Goal: Task Accomplishment & Management: Complete application form

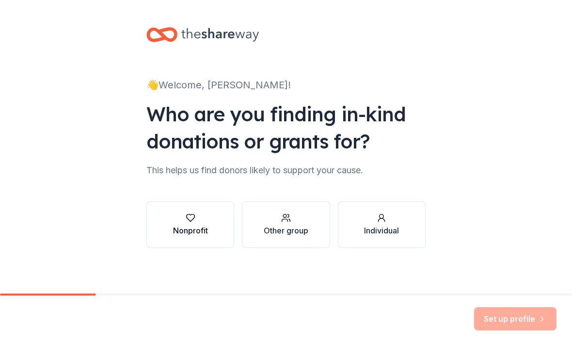
click at [191, 223] on div "Nonprofit" at bounding box center [190, 224] width 35 height 23
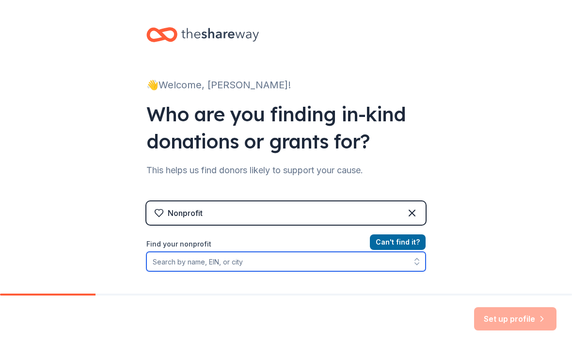
click at [331, 259] on input "Find your nonprofit" at bounding box center [285, 261] width 279 height 19
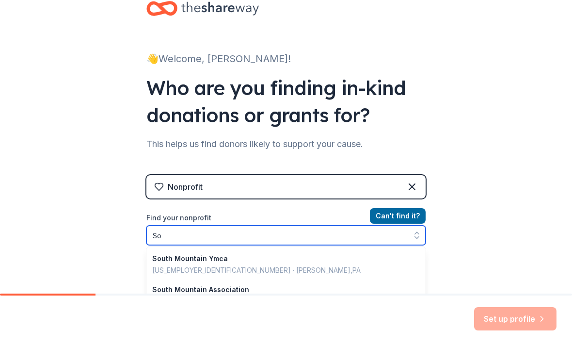
type input "S"
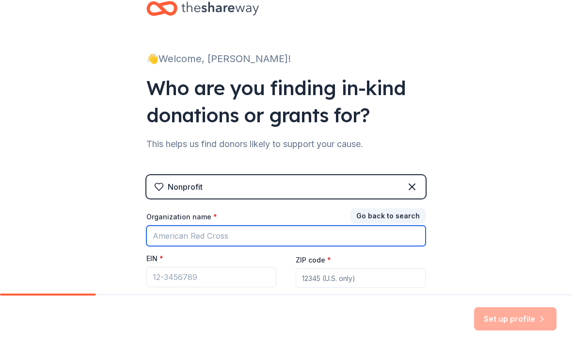
click at [267, 233] on input "Organization name *" at bounding box center [285, 235] width 279 height 20
type input "Phoenix Union"
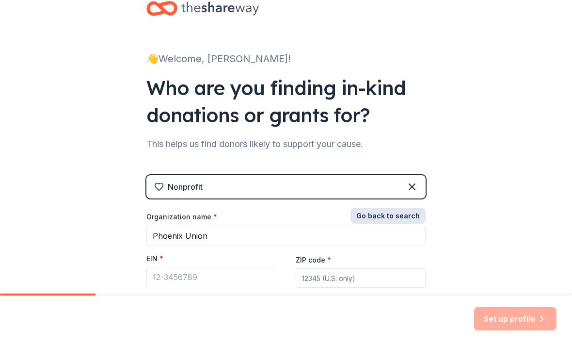
click at [393, 219] on button "Go back to search" at bounding box center [387, 216] width 75 height 16
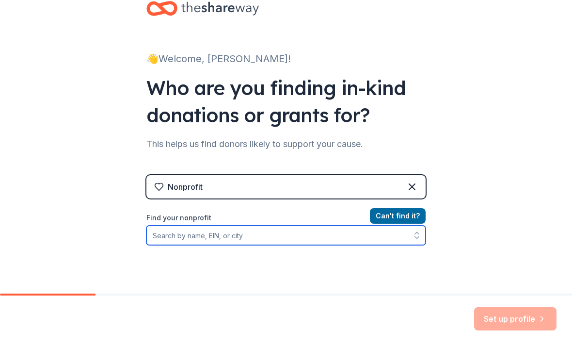
click at [292, 234] on input "Find your nonprofit" at bounding box center [285, 234] width 279 height 19
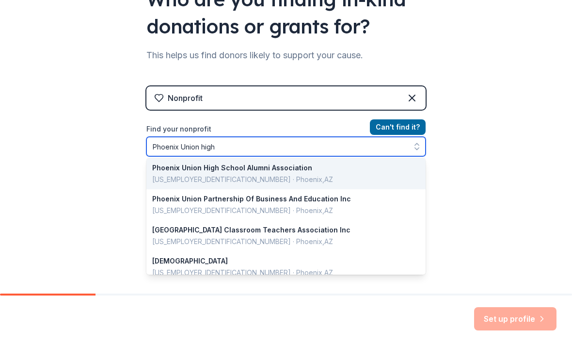
scroll to position [0, 0]
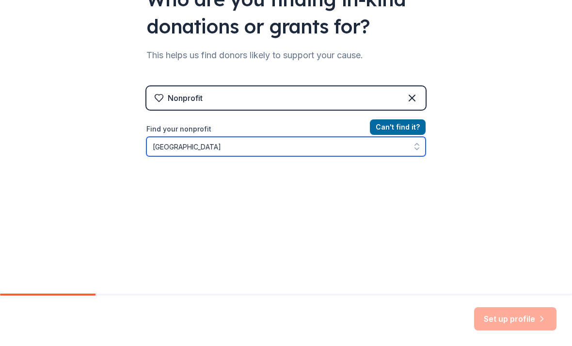
type input "Phoenix Union high school"
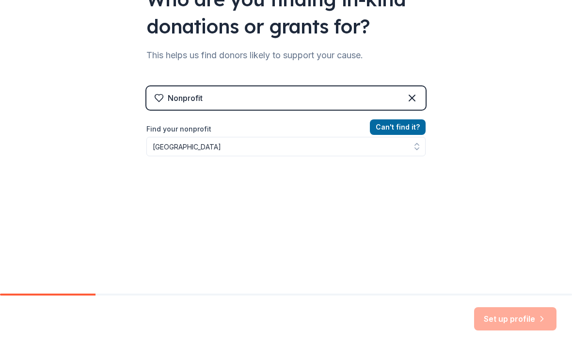
click at [342, 99] on div "Nonprofit" at bounding box center [285, 97] width 279 height 23
click at [416, 100] on icon at bounding box center [412, 98] width 12 height 12
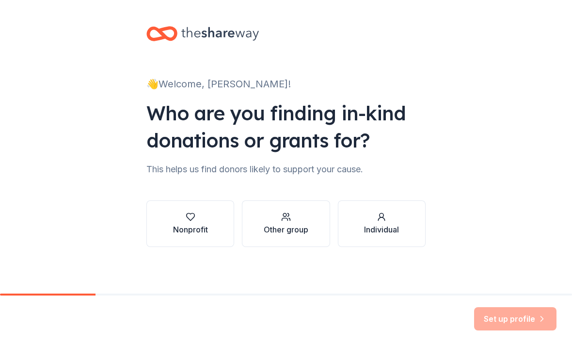
scroll to position [1, 0]
click at [297, 218] on div "button" at bounding box center [286, 217] width 45 height 10
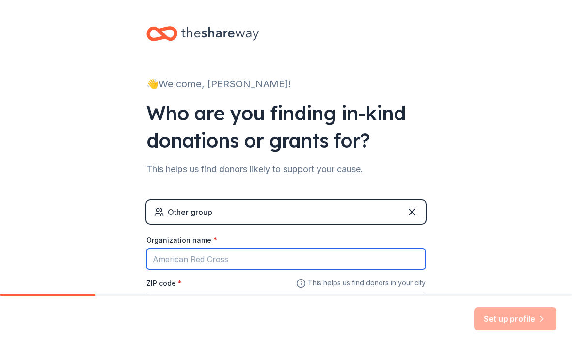
click at [277, 253] on input "Organization name *" at bounding box center [285, 259] width 279 height 20
type input "S"
type input "H"
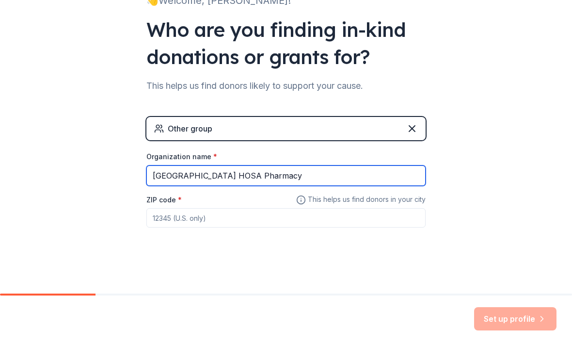
scroll to position [84, 0]
type input "South Mountain High School HOSA Pharmacy"
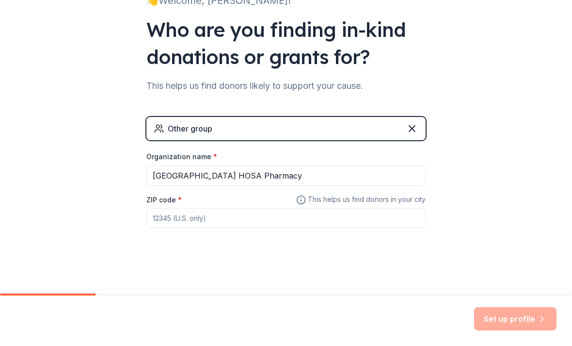
click at [269, 219] on input "ZIP code *" at bounding box center [285, 217] width 279 height 19
type input "85040"
click at [509, 320] on button "Set up profile" at bounding box center [515, 318] width 82 height 23
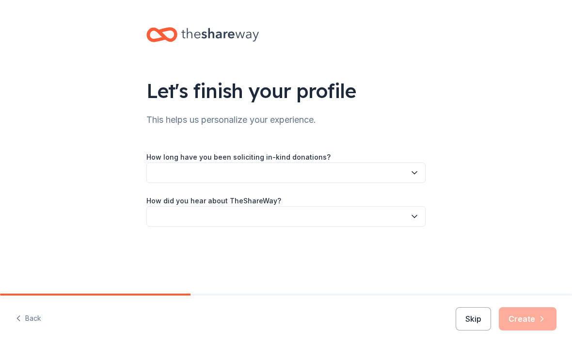
click at [411, 170] on icon "button" at bounding box center [415, 173] width 10 height 10
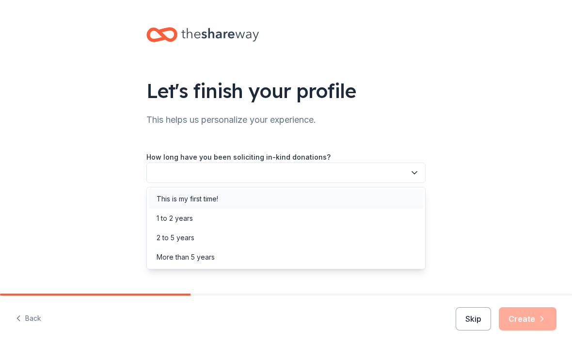
click at [205, 197] on div "This is my first time!" at bounding box center [188, 199] width 62 height 12
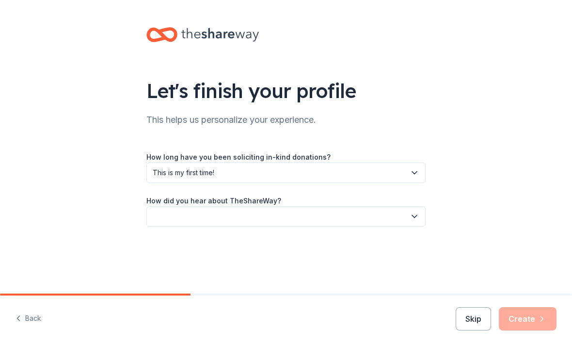
click at [204, 219] on button "button" at bounding box center [285, 216] width 279 height 20
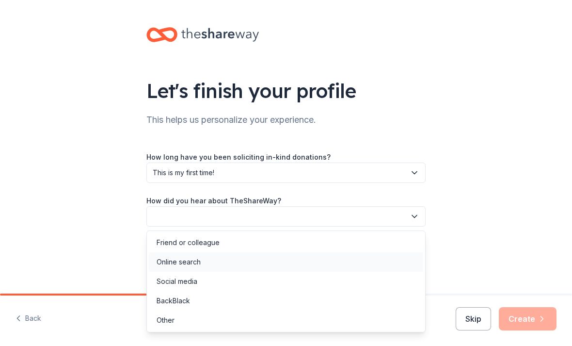
click at [211, 263] on div "Online search" at bounding box center [286, 261] width 274 height 19
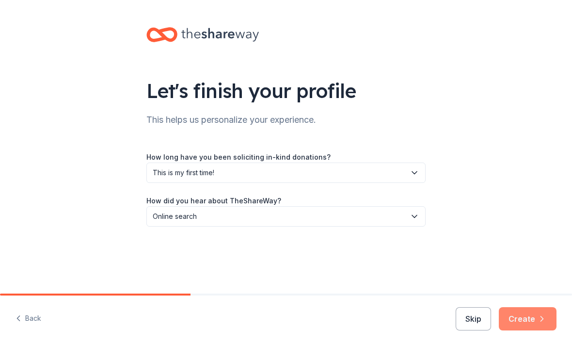
click at [541, 315] on icon "button" at bounding box center [542, 319] width 10 height 10
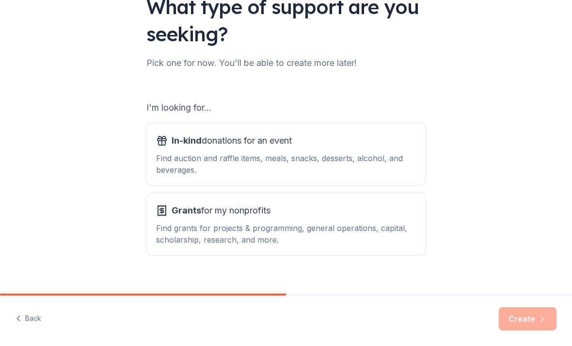
scroll to position [84, 0]
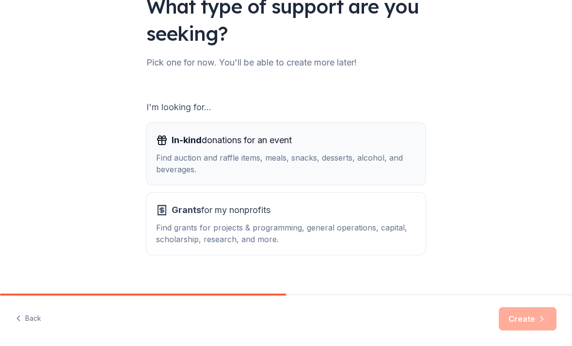
click at [393, 170] on div "Find auction and raffle items, meals, snacks, desserts, alcohol, and beverages." at bounding box center [286, 163] width 260 height 23
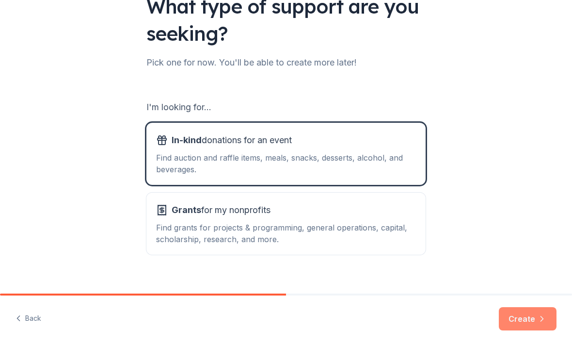
click at [539, 326] on button "Create" at bounding box center [528, 318] width 58 height 23
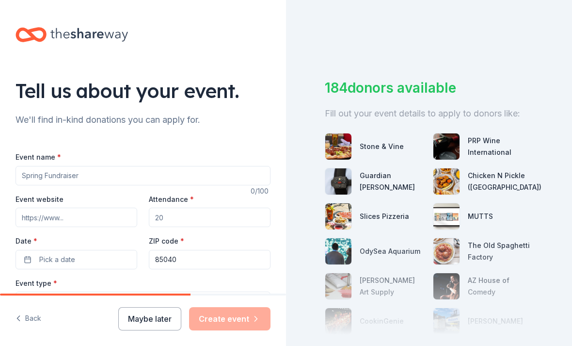
click at [222, 173] on input "Event name *" at bounding box center [143, 175] width 255 height 19
type input "Blood Drive"
click at [100, 218] on input "Event website" at bounding box center [77, 216] width 122 height 19
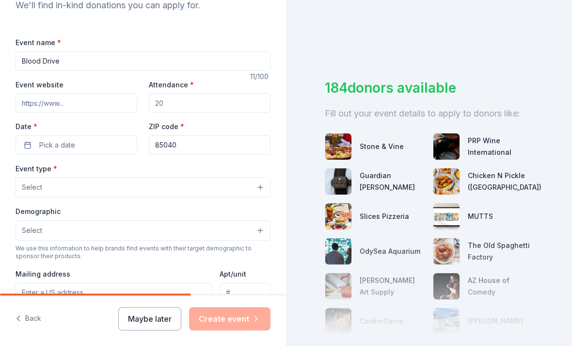
scroll to position [111, 0]
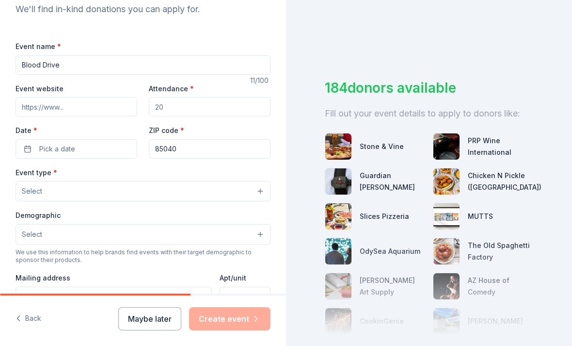
click at [212, 108] on input "Attendance *" at bounding box center [210, 106] width 122 height 19
type input "40"
click at [100, 149] on button "Pick a date" at bounding box center [77, 148] width 122 height 19
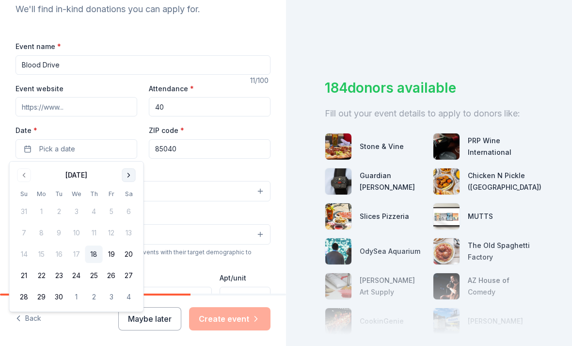
click at [131, 176] on button "Go to next month" at bounding box center [129, 175] width 14 height 14
click at [19, 176] on button "Go to previous month" at bounding box center [24, 175] width 14 height 14
click at [82, 275] on button "24" at bounding box center [76, 275] width 17 height 17
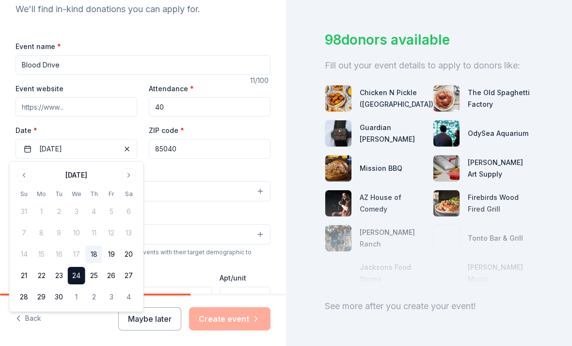
scroll to position [47, 0]
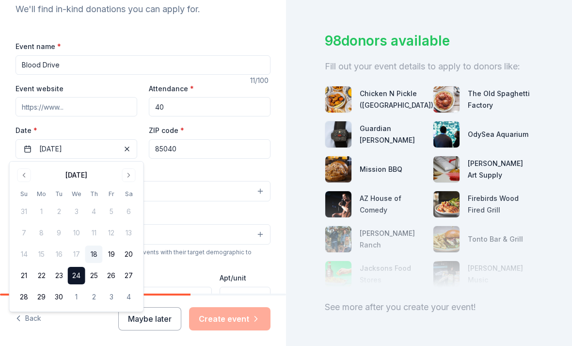
click at [241, 225] on button "Select" at bounding box center [143, 234] width 255 height 20
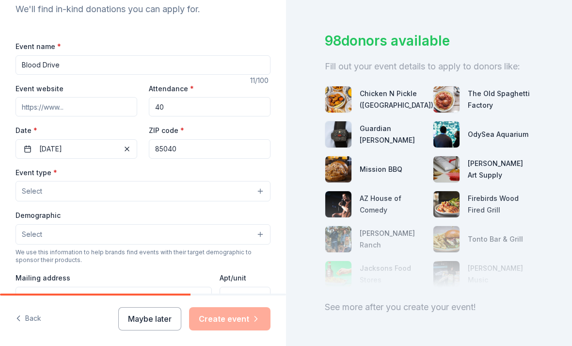
click at [258, 197] on button "Select" at bounding box center [143, 191] width 255 height 20
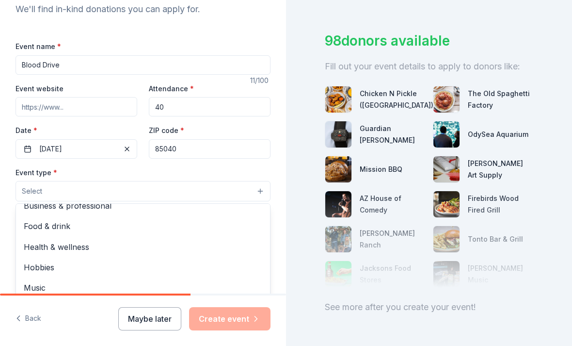
click at [84, 250] on span "Health & wellness" at bounding box center [143, 246] width 238 height 13
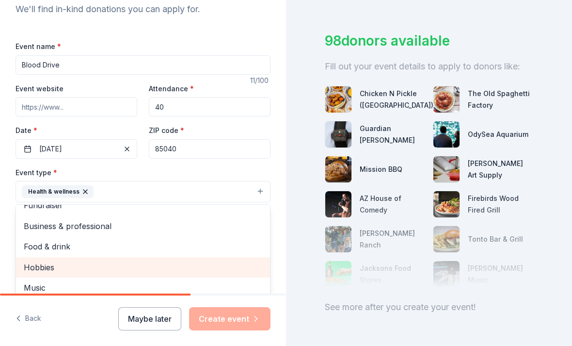
scroll to position [11, 0]
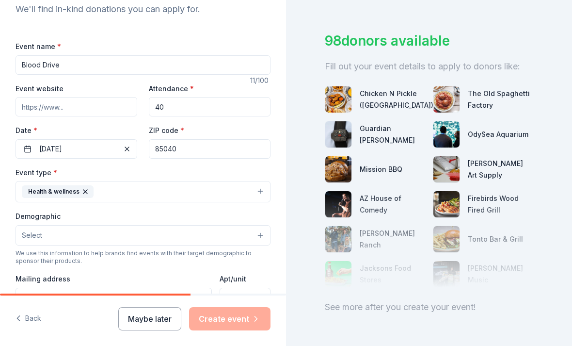
click at [182, 238] on button "Select" at bounding box center [143, 235] width 255 height 20
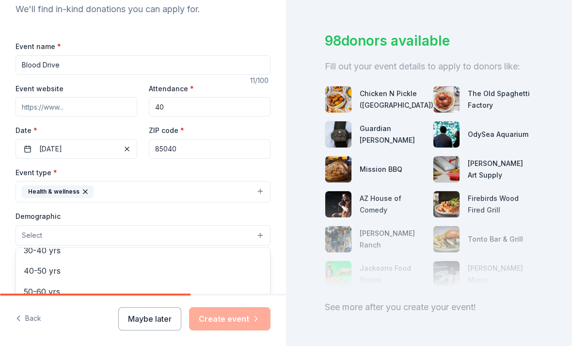
scroll to position [153, 0]
click at [77, 227] on button "Select" at bounding box center [143, 235] width 255 height 20
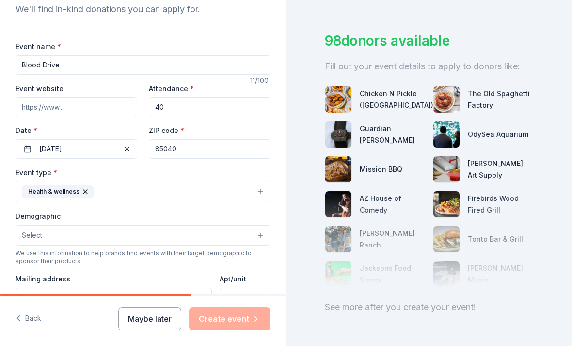
click at [52, 233] on button "Select" at bounding box center [143, 235] width 255 height 20
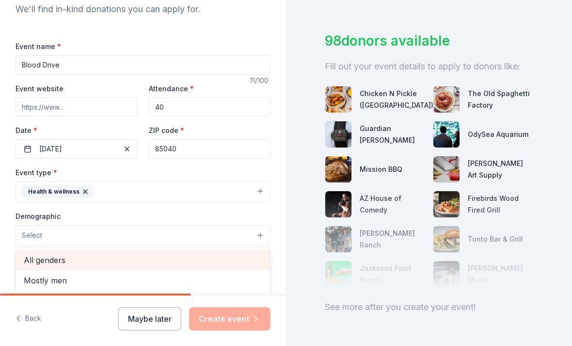
click at [46, 259] on span "All genders" at bounding box center [143, 260] width 238 height 13
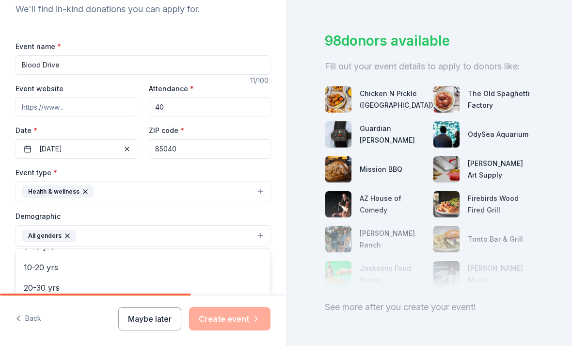
scroll to position [75, 0]
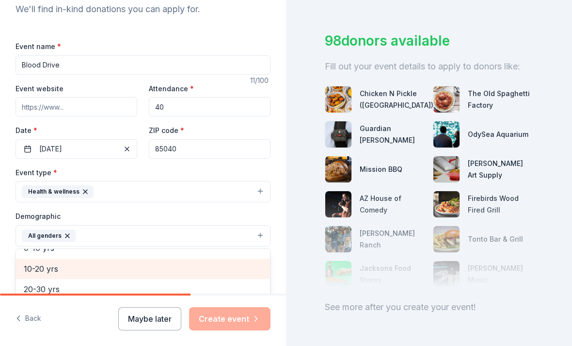
click at [65, 273] on span "10-20 yrs" at bounding box center [143, 268] width 238 height 13
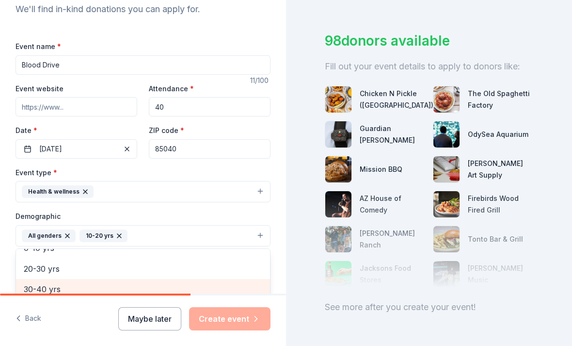
click at [74, 296] on div "30-40 yrs" at bounding box center [143, 289] width 254 height 20
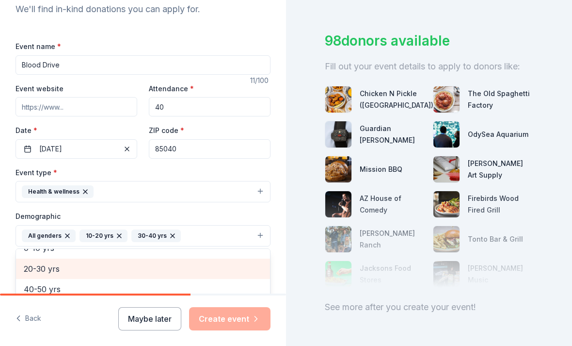
click at [86, 275] on div "20-30 yrs" at bounding box center [143, 268] width 254 height 20
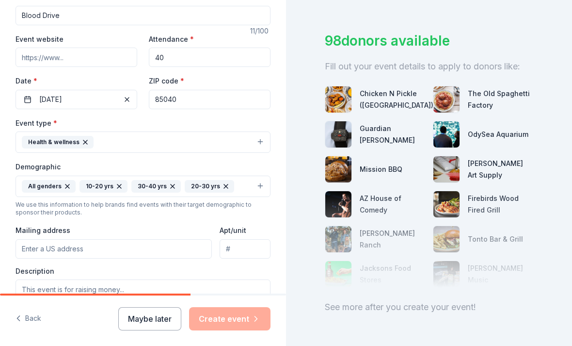
scroll to position [159, 0]
click at [37, 255] on input "Mailing address" at bounding box center [114, 248] width 196 height 19
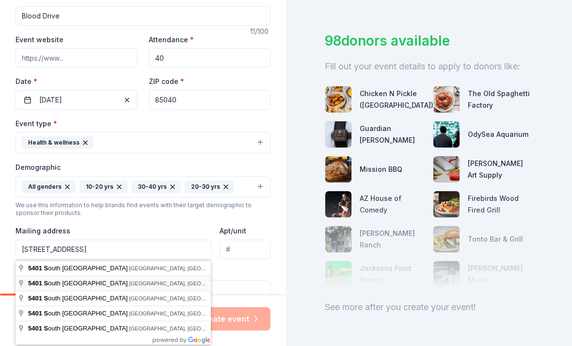
type input "5401 South 7th Street, Phoenix, AZ, 85040"
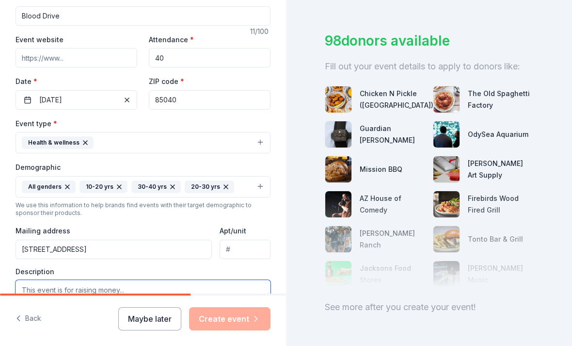
click at [243, 286] on textarea at bounding box center [143, 302] width 255 height 44
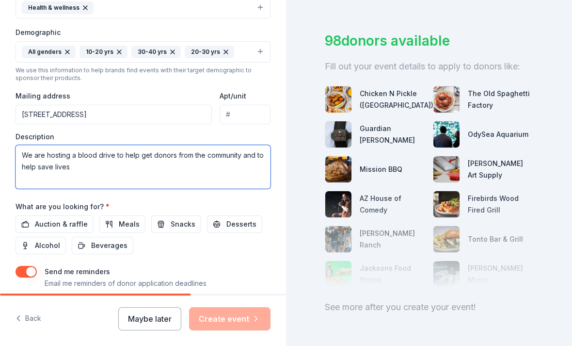
scroll to position [297, 0]
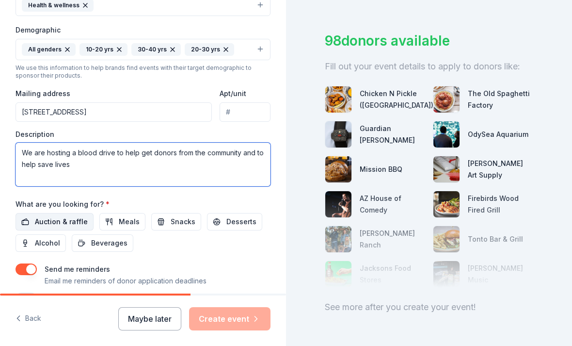
type textarea "We are hosting a blood drive to help get donors from the community and to help …"
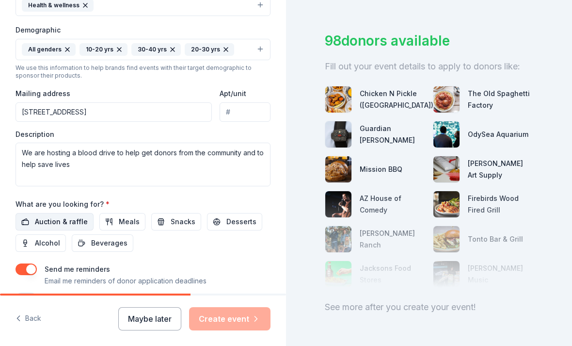
click at [65, 216] on span "Auction & raffle" at bounding box center [61, 222] width 53 height 12
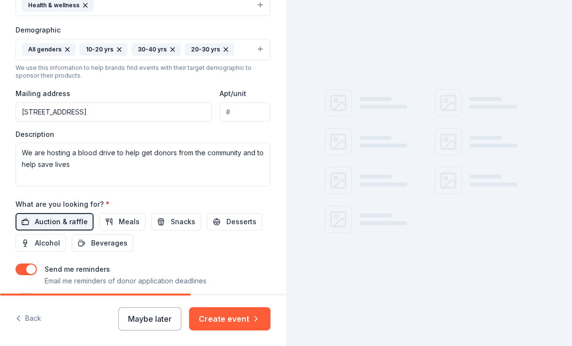
scroll to position [0, 0]
click at [173, 216] on span "Snacks" at bounding box center [183, 222] width 25 height 12
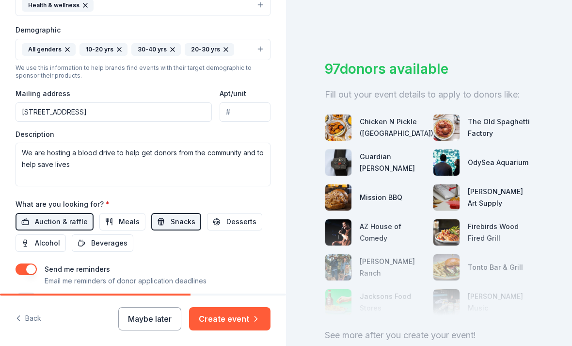
scroll to position [9, 0]
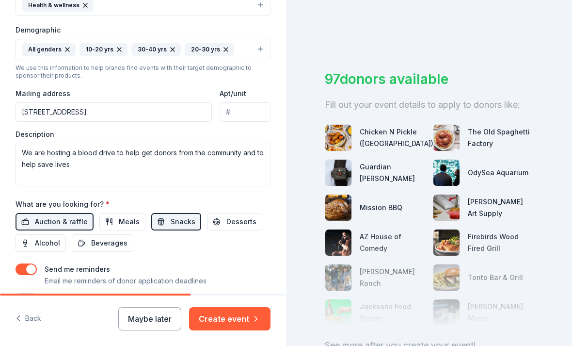
click at [30, 292] on button "button" at bounding box center [26, 298] width 21 height 12
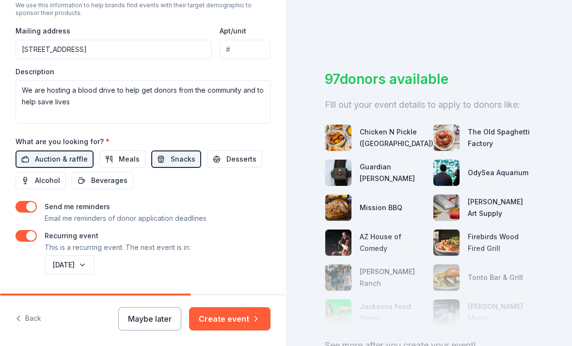
scroll to position [359, 0]
click at [95, 255] on button "September 2026" at bounding box center [70, 264] width 50 height 19
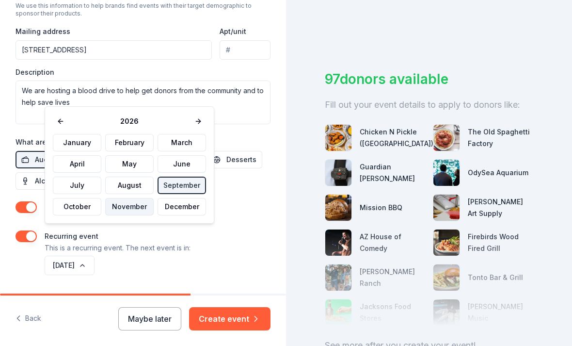
click at [127, 205] on button "November" at bounding box center [129, 206] width 48 height 17
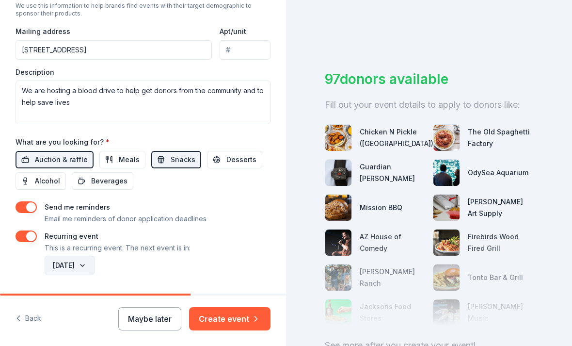
click at [95, 255] on button "November 2026" at bounding box center [70, 264] width 50 height 19
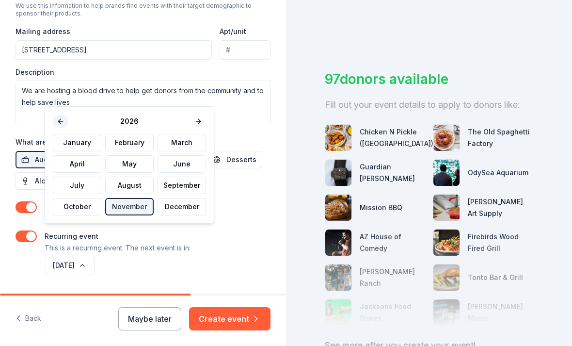
click at [55, 120] on button at bounding box center [61, 121] width 16 height 14
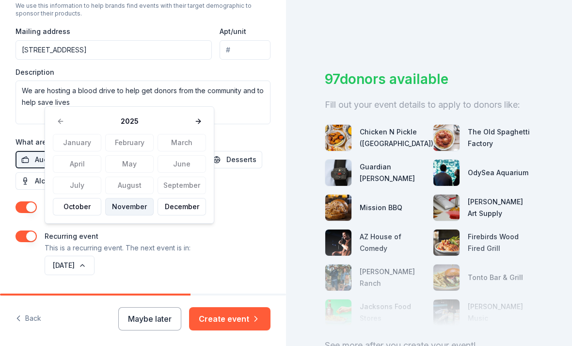
click at [130, 209] on button "November" at bounding box center [129, 206] width 48 height 17
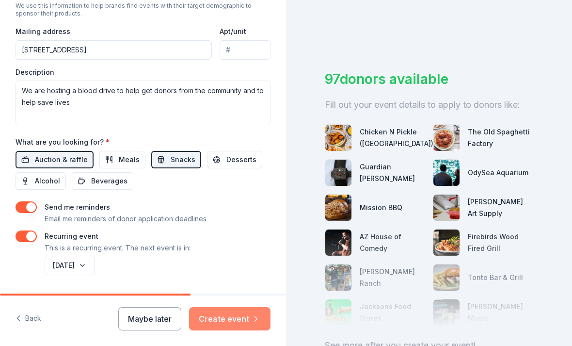
click at [232, 318] on button "Create event" at bounding box center [229, 318] width 81 height 23
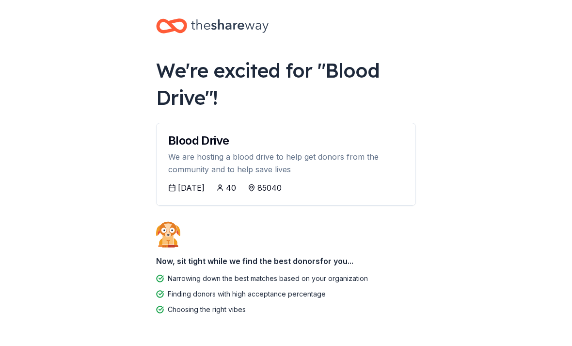
scroll to position [7, 0]
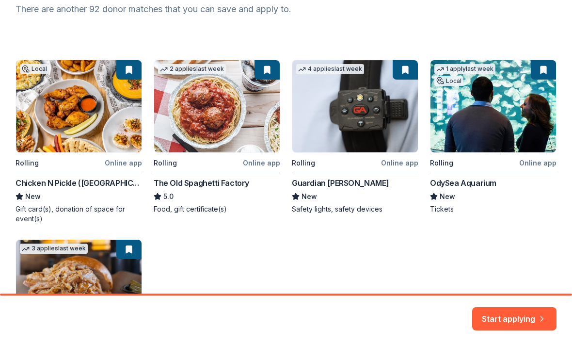
scroll to position [136, 0]
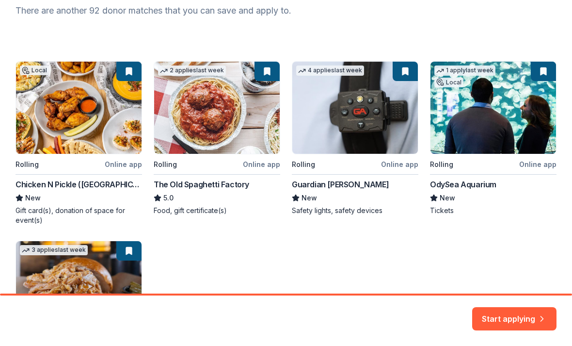
click at [217, 136] on div "Local Rolling Online app Chicken N Pickle (Glendale) New Gift card(s), donation…" at bounding box center [286, 227] width 541 height 333
click at [199, 188] on div "Local Rolling Online app Chicken N Pickle (Glendale) New Gift card(s), donation…" at bounding box center [286, 227] width 541 height 333
click at [268, 76] on div "Local Rolling Online app Chicken N Pickle (Glendale) New Gift card(s), donation…" at bounding box center [286, 227] width 541 height 333
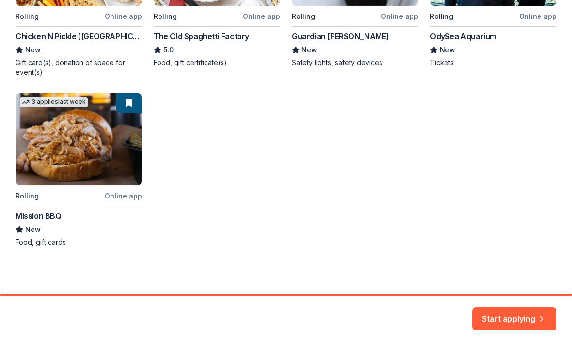
scroll to position [284, 0]
click at [529, 315] on button "Start applying" at bounding box center [514, 312] width 84 height 23
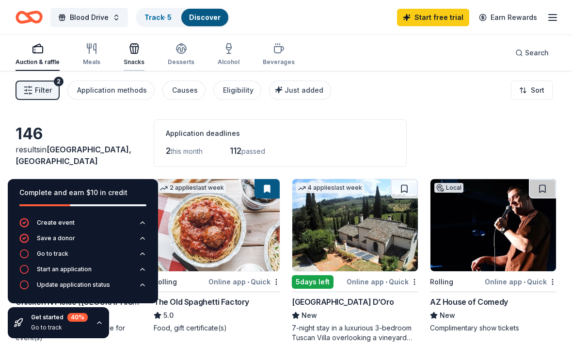
click at [132, 56] on div "Snacks" at bounding box center [134, 54] width 21 height 23
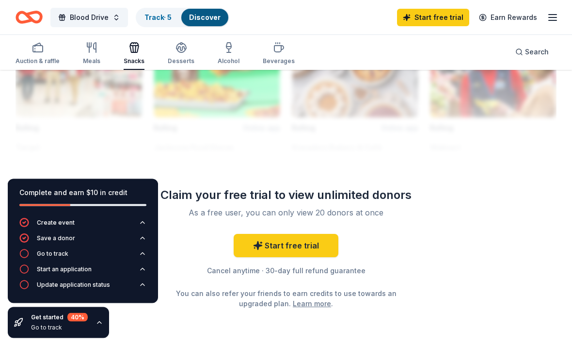
scroll to position [1090, 0]
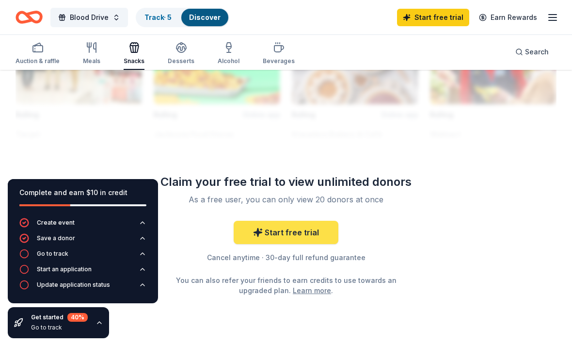
click at [311, 232] on link "Start free trial" at bounding box center [286, 232] width 105 height 23
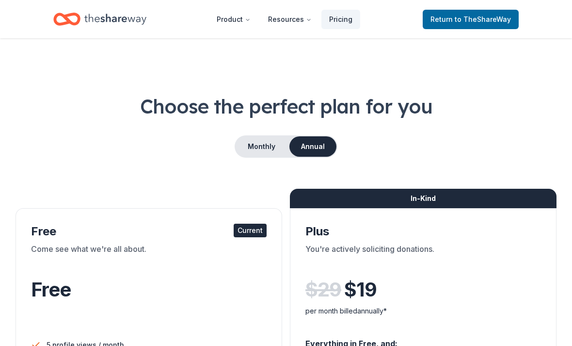
click at [56, 247] on div "Come see what we're all about." at bounding box center [149, 256] width 236 height 27
click at [59, 265] on div "Come see what we're all about." at bounding box center [149, 256] width 236 height 27
click at [58, 268] on div "Come see what we're all about." at bounding box center [149, 256] width 236 height 27
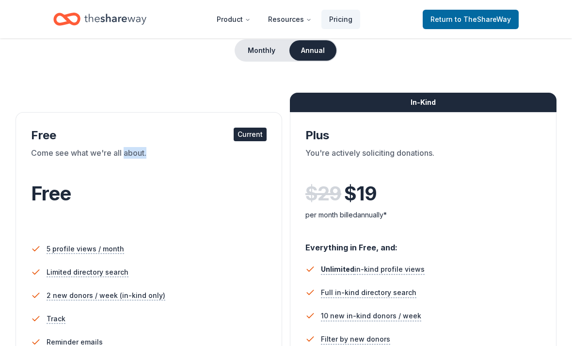
scroll to position [96, 0]
click at [255, 133] on div "Current" at bounding box center [250, 134] width 33 height 14
click at [214, 208] on div "Free" at bounding box center [149, 206] width 236 height 53
click at [490, 18] on span "to TheShareWay" at bounding box center [483, 19] width 56 height 8
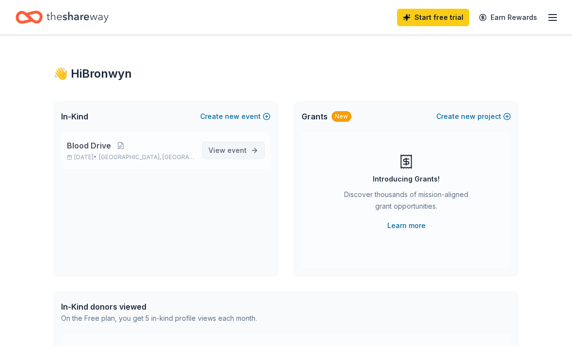
click at [243, 150] on span "event" at bounding box center [236, 150] width 19 height 8
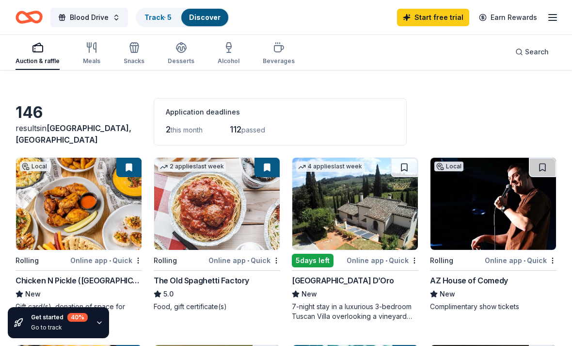
scroll to position [25, 0]
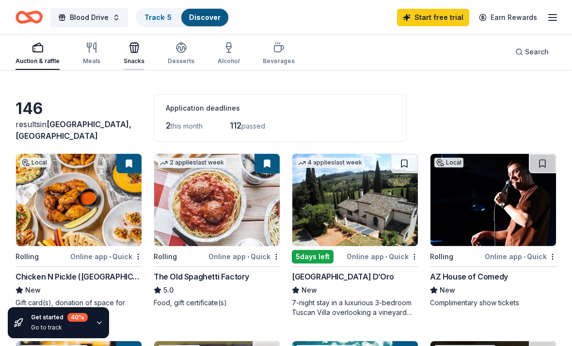
click at [139, 53] on div "button" at bounding box center [134, 48] width 21 height 12
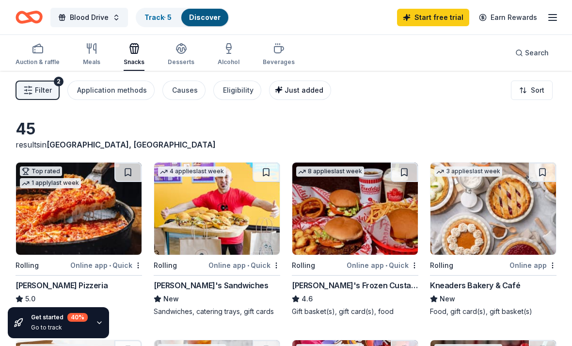
click at [277, 80] on button "Just added" at bounding box center [300, 89] width 62 height 19
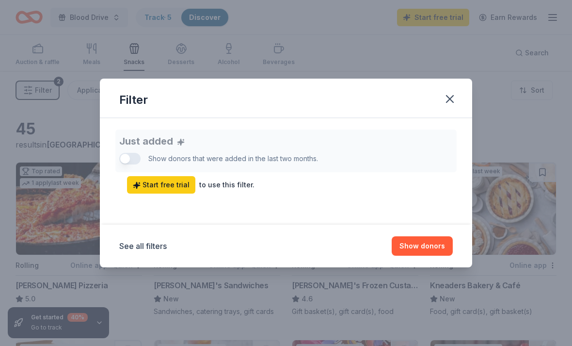
click at [452, 128] on div "Just added Show donors that were added in the last two months. Start free trial…" at bounding box center [285, 167] width 333 height 83
click at [447, 130] on div "Just added Show donors that were added in the last two months. Start free trial…" at bounding box center [285, 161] width 333 height 64
click at [454, 123] on div "Just added Show donors that were added in the last two months. Start free trial…" at bounding box center [286, 171] width 372 height 107
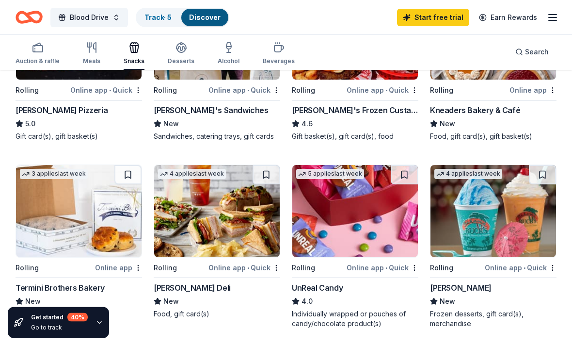
scroll to position [175, 0]
click at [476, 216] on img at bounding box center [493, 211] width 126 height 92
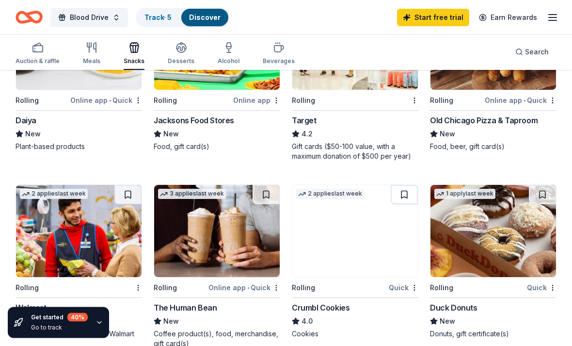
scroll to position [529, 0]
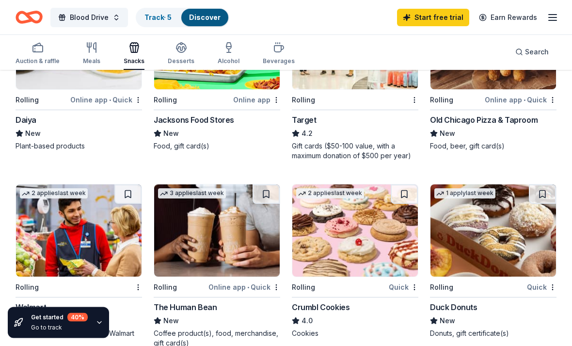
click at [382, 234] on img at bounding box center [355, 231] width 126 height 92
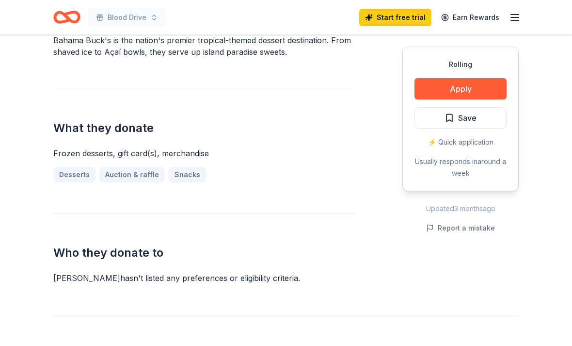
scroll to position [333, 0]
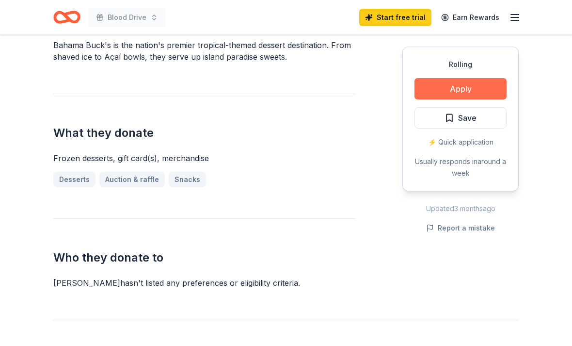
click at [471, 89] on button "Apply" at bounding box center [460, 88] width 92 height 21
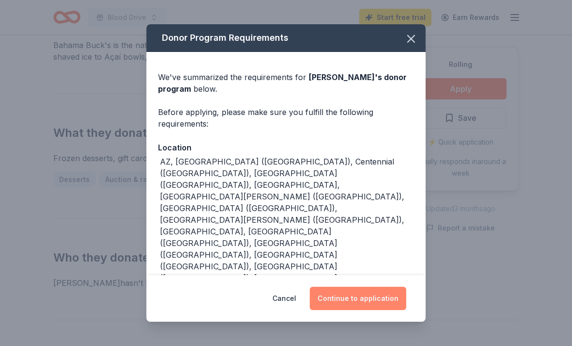
click at [356, 306] on button "Continue to application" at bounding box center [358, 297] width 96 height 23
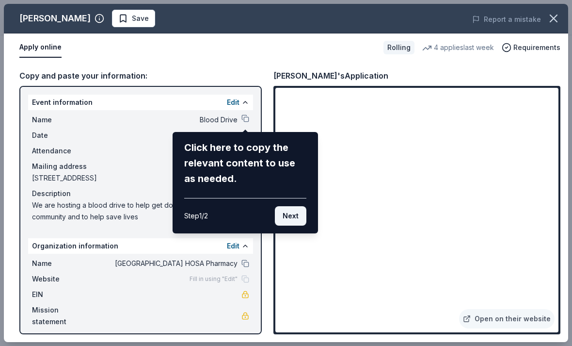
click at [295, 209] on button "Next" at bounding box center [291, 215] width 32 height 19
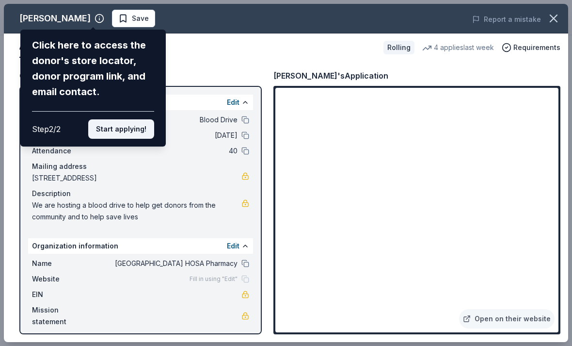
click at [137, 119] on button "Start applying!" at bounding box center [121, 128] width 66 height 19
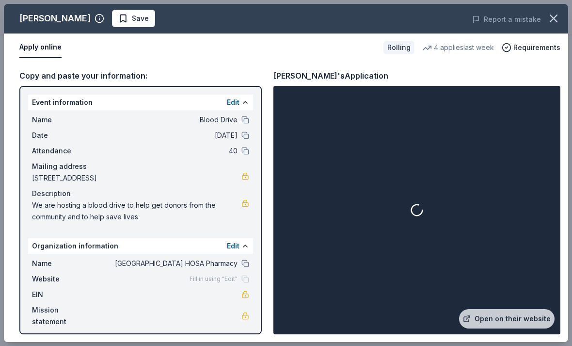
click at [537, 142] on div at bounding box center [416, 210] width 283 height 244
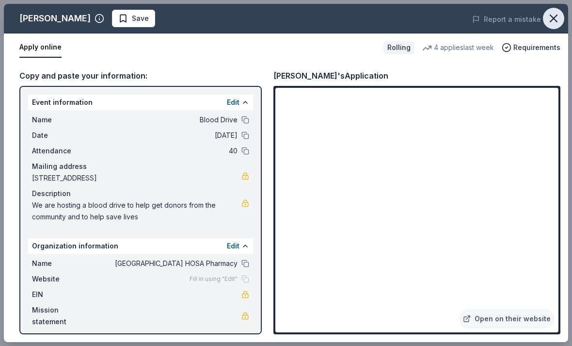
click at [555, 20] on icon "button" at bounding box center [554, 19] width 14 height 14
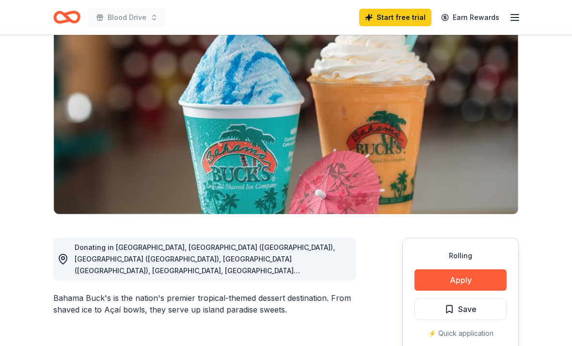
scroll to position [0, 0]
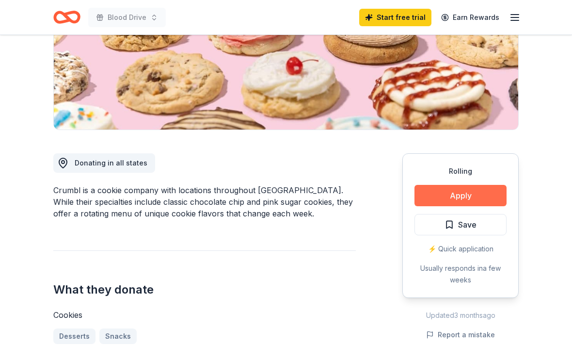
click at [470, 191] on button "Apply" at bounding box center [460, 195] width 92 height 21
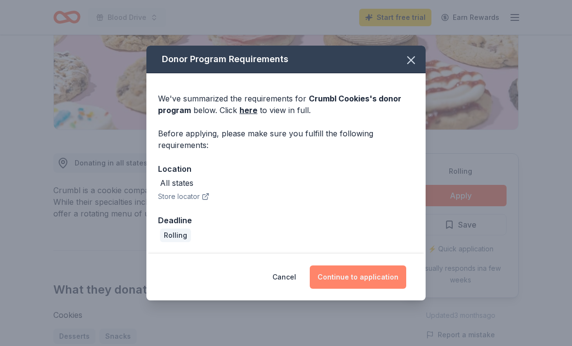
click at [350, 288] on button "Continue to application" at bounding box center [358, 276] width 96 height 23
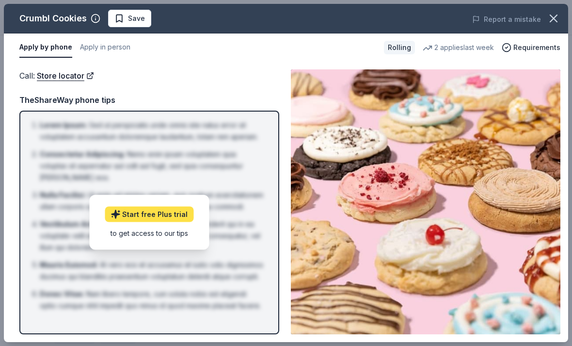
click at [127, 222] on link "Start free Plus trial" at bounding box center [149, 214] width 89 height 16
click at [524, 246] on img at bounding box center [426, 201] width 270 height 265
click at [536, 52] on span "Requirements" at bounding box center [536, 48] width 47 height 12
click at [103, 47] on button "Apply in person" at bounding box center [105, 47] width 50 height 20
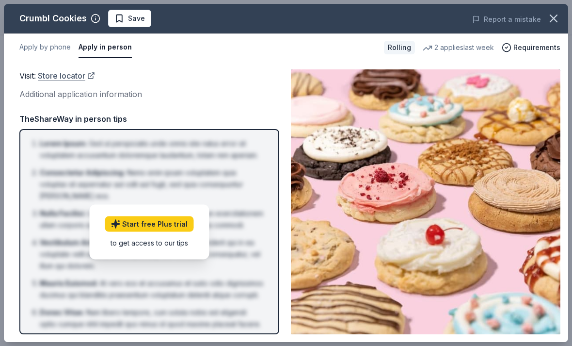
click at [56, 71] on link "Store locator" at bounding box center [66, 75] width 57 height 13
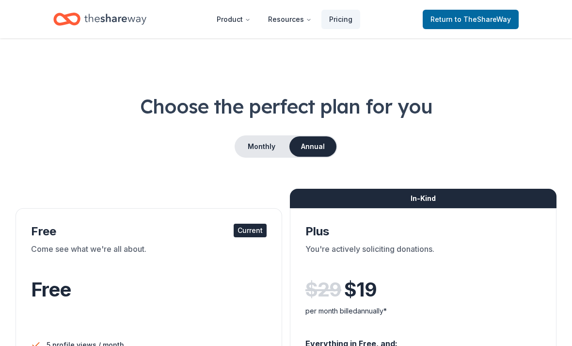
click at [61, 275] on div "Free" at bounding box center [149, 299] width 236 height 59
click at [48, 274] on div "Free" at bounding box center [149, 299] width 236 height 59
click at [41, 273] on div "Free" at bounding box center [149, 299] width 236 height 59
click at [485, 15] on span "to TheShareWay" at bounding box center [483, 19] width 56 height 8
